Goal: Transaction & Acquisition: Book appointment/travel/reservation

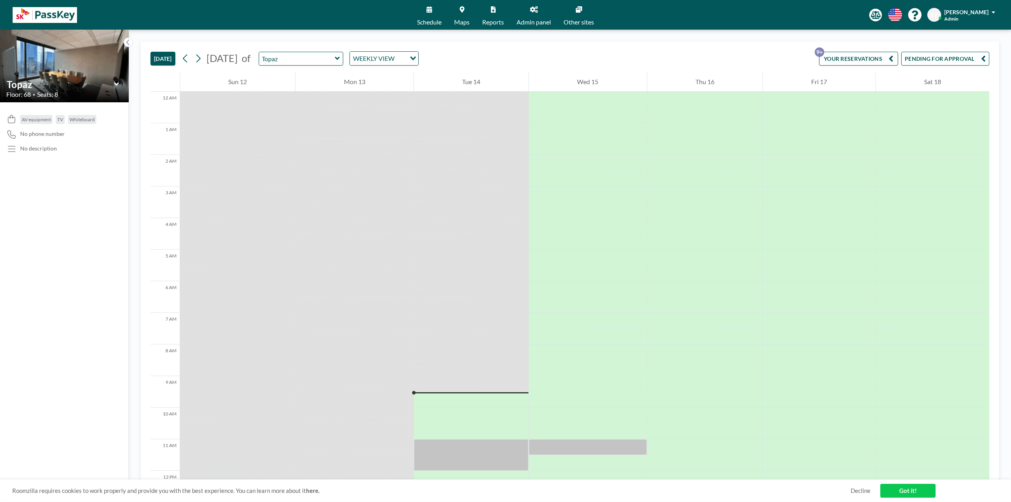
click at [526, 20] on span "Admin panel" at bounding box center [534, 22] width 34 height 6
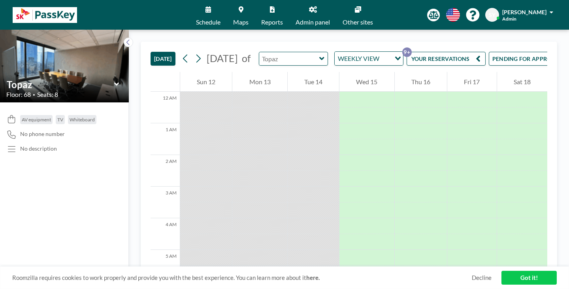
click at [259, 53] on input "text" at bounding box center [289, 58] width 60 height 13
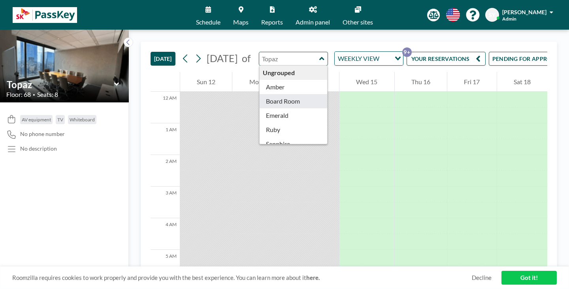
type input "Board Room"
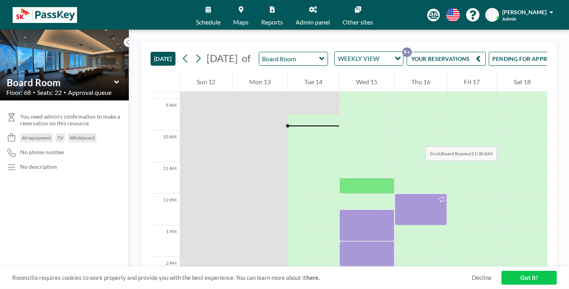
scroll to position [277, 0]
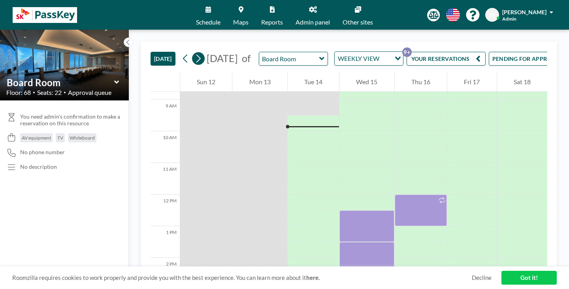
click at [194, 53] on icon at bounding box center [198, 59] width 8 height 12
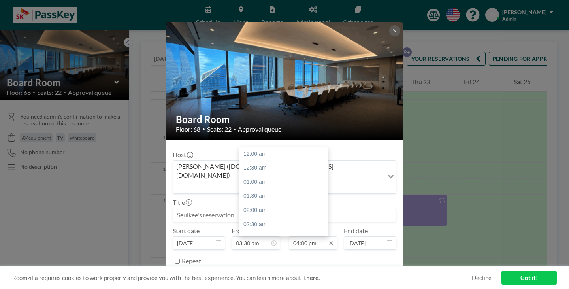
scroll to position [404, 0]
click at [282, 235] on div "05:30 pm" at bounding box center [285, 242] width 92 height 14
type input "05:30 pm"
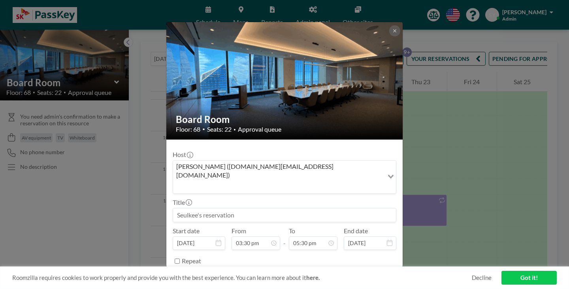
click at [285, 208] on input at bounding box center [284, 214] width 223 height 13
type input "ㅇ"
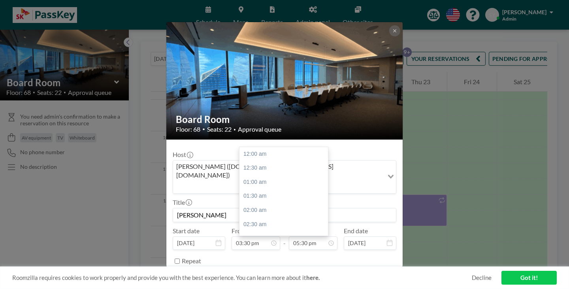
scroll to position [441, 0]
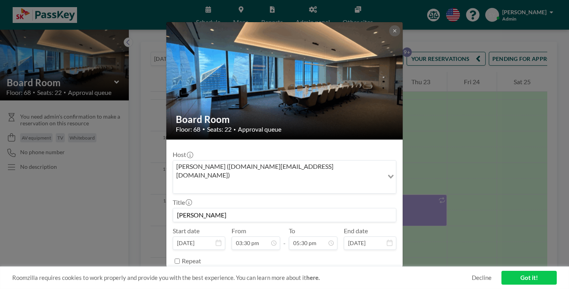
type input "Matthew"
click at [356, 274] on button "BOOK NOW" at bounding box center [376, 281] width 40 height 14
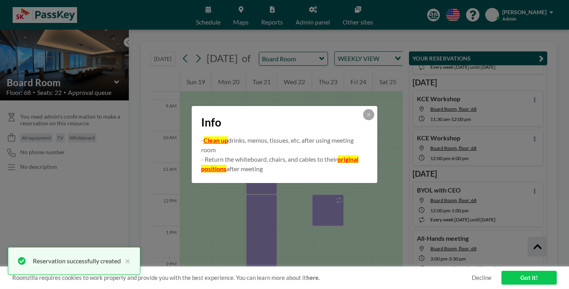
scroll to position [191, 0]
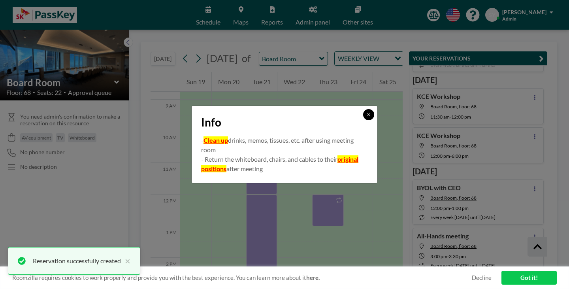
click at [363, 120] on button at bounding box center [368, 114] width 11 height 11
